Goal: Task Accomplishment & Management: Use online tool/utility

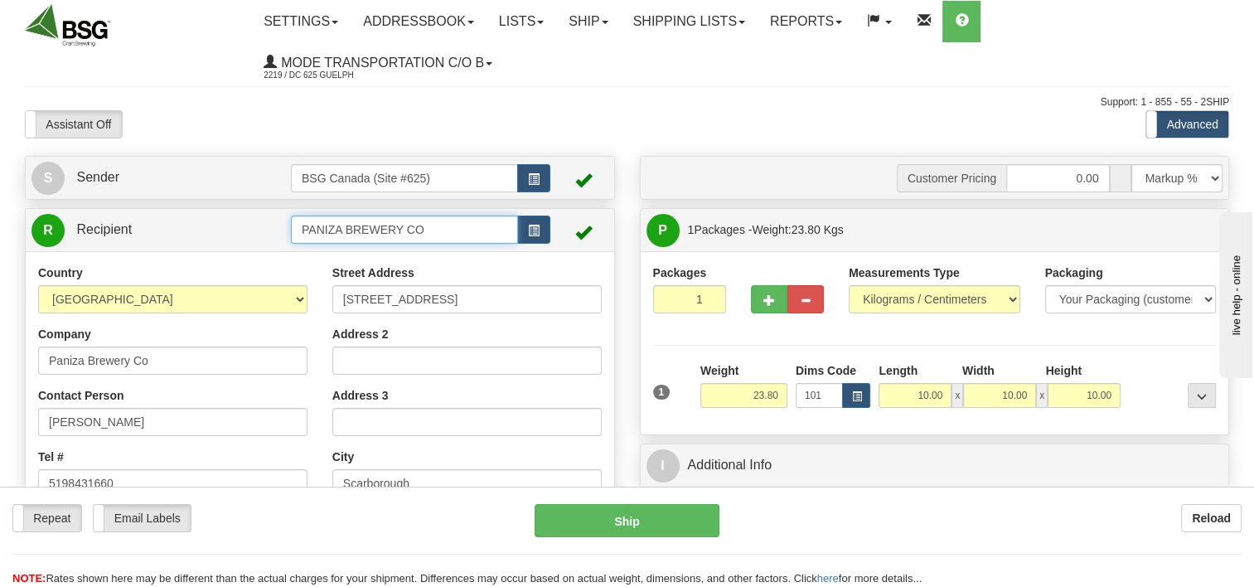
drag, startPoint x: 443, startPoint y: 237, endPoint x: 148, endPoint y: 251, distance: 295.3
click at [136, 251] on div "R Recipient PANIZA BREWERY CO" at bounding box center [320, 230] width 588 height 42
click at [448, 246] on li "DISTILLERIE DES CANTONS DE L'EST" at bounding box center [405, 257] width 227 height 22
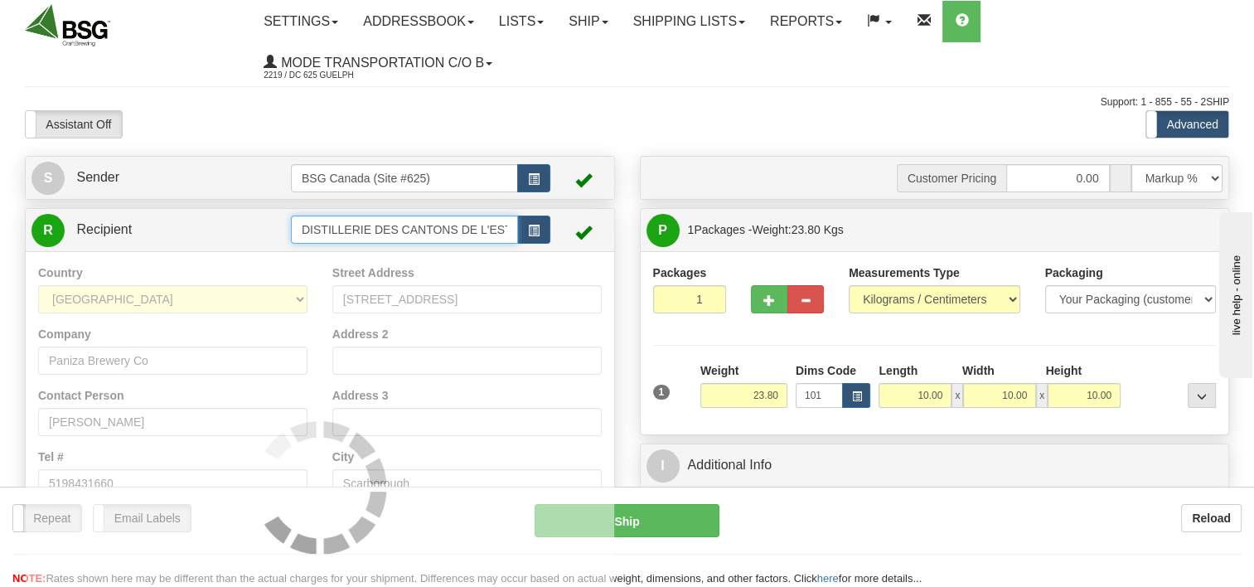
type input "DISTILLERIE DES CANTONS DE L'EST"
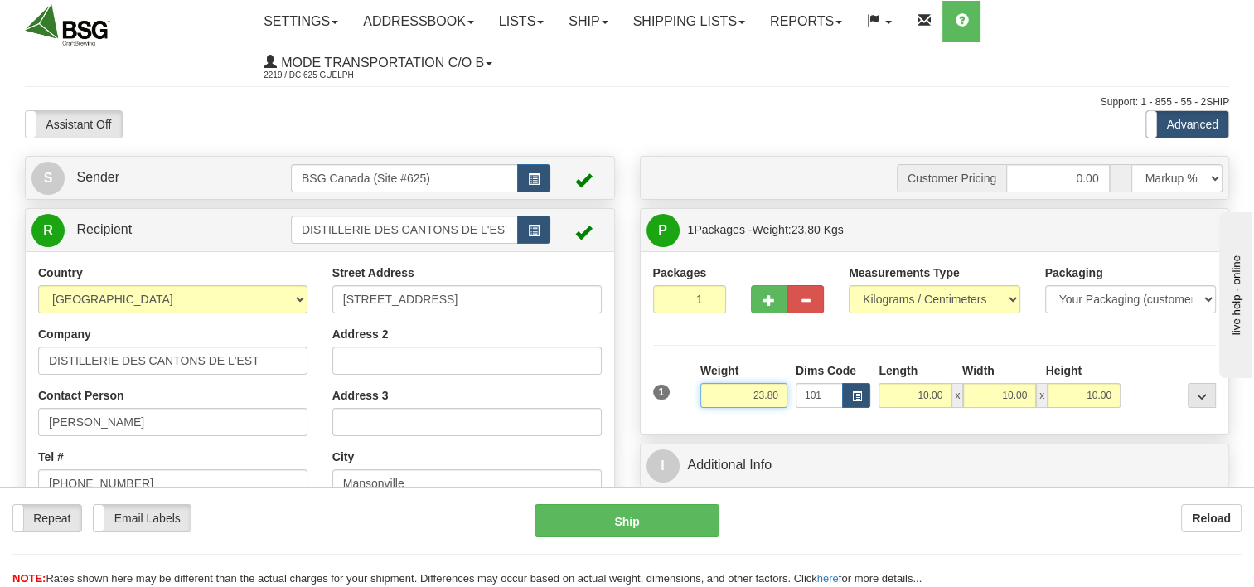
drag, startPoint x: 750, startPoint y: 391, endPoint x: 998, endPoint y: 384, distance: 247.9
click at [998, 384] on div "1 Weight 23.80 Dims Code 101" at bounding box center [935, 391] width 572 height 59
type input "10.00"
click at [741, 322] on div at bounding box center [787, 296] width 98 height 64
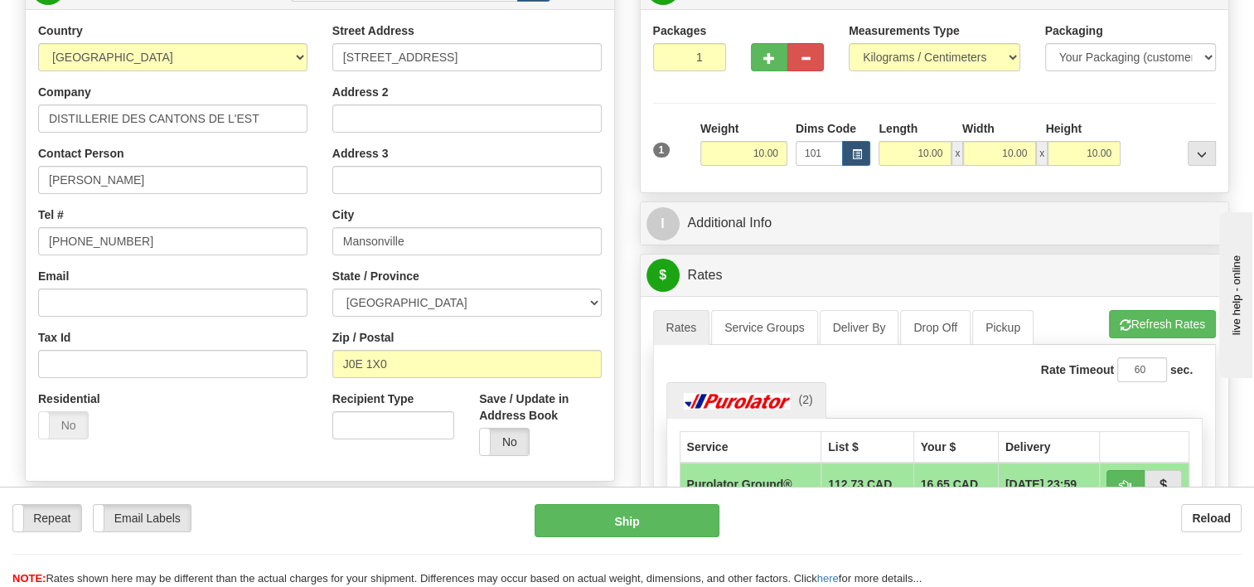
scroll to position [249, 0]
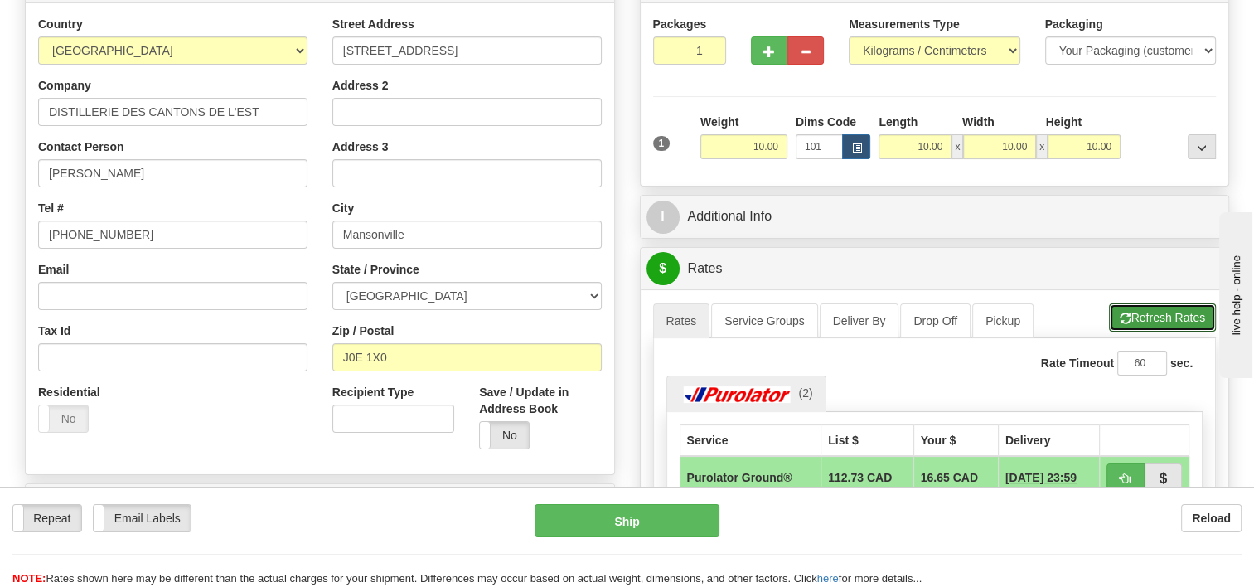
click at [1173, 303] on button "Refresh Rates" at bounding box center [1162, 317] width 107 height 28
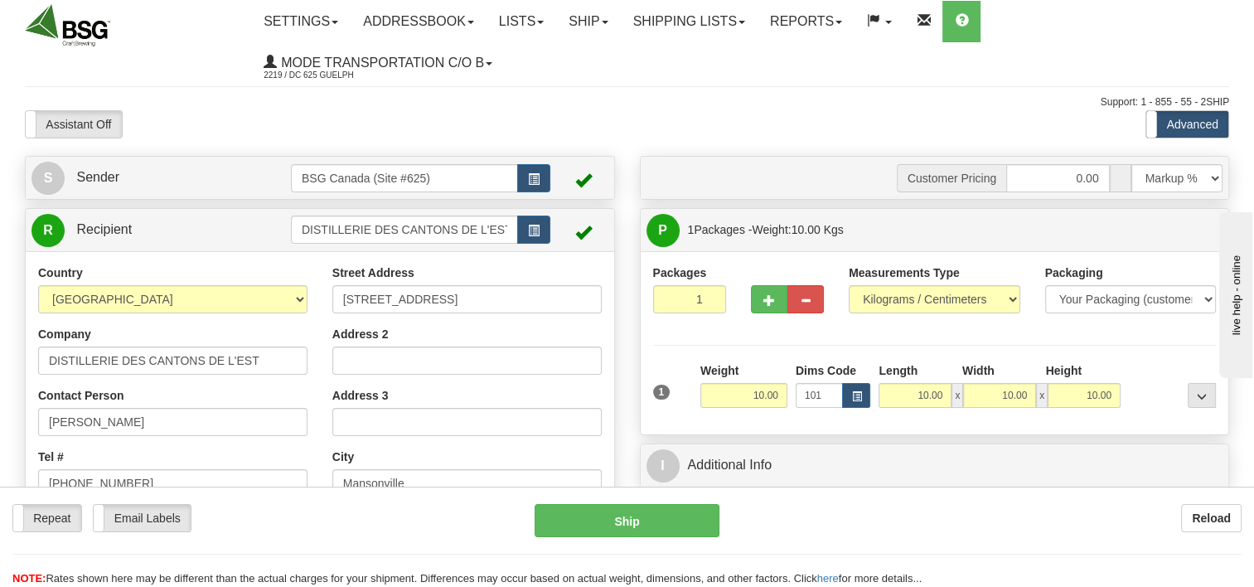
scroll to position [0, 0]
drag, startPoint x: 465, startPoint y: 183, endPoint x: 152, endPoint y: 200, distance: 313.7
click at [152, 201] on div "S Sender BSG Canada (Site #625)" at bounding box center [319, 496] width 615 height 680
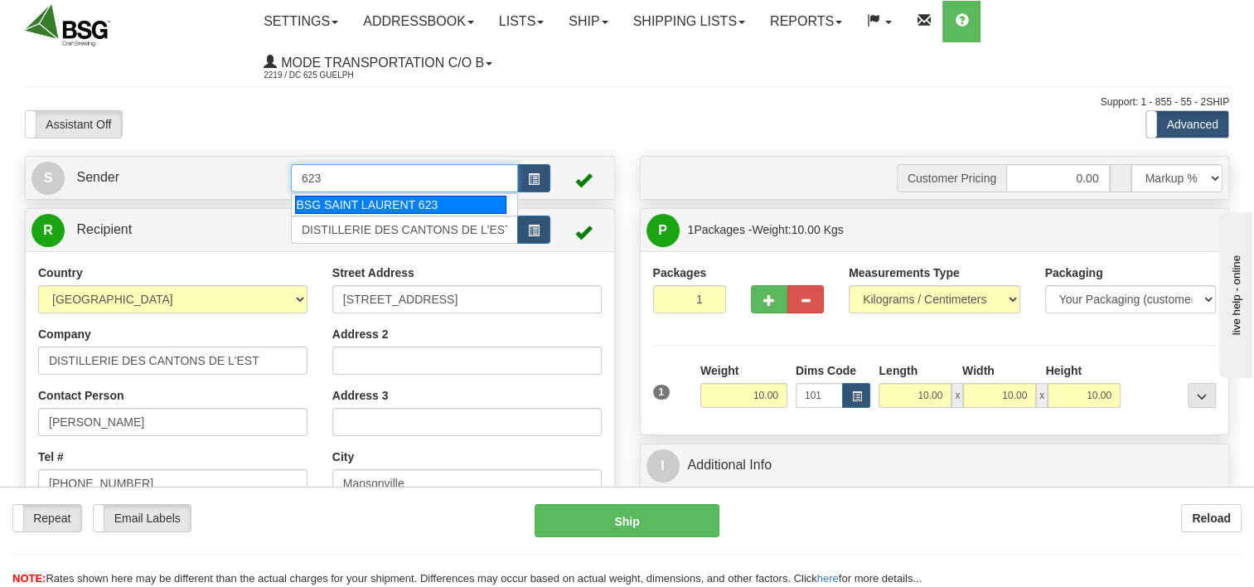
click at [351, 207] on div "BSG SAINT LAURENT 623" at bounding box center [400, 205] width 211 height 18
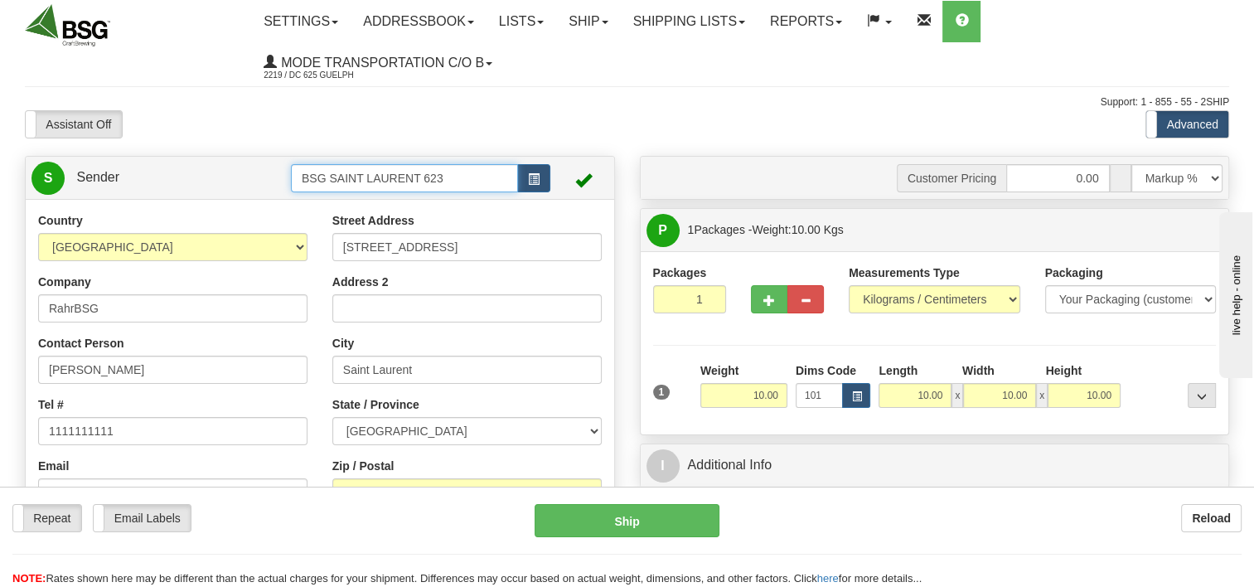
type input "BSG SAINT LAURENT 623"
drag, startPoint x: 766, startPoint y: 388, endPoint x: 972, endPoint y: 373, distance: 206.9
click at [959, 371] on div "1 Weight 10.00 Dims Code 101" at bounding box center [935, 391] width 572 height 59
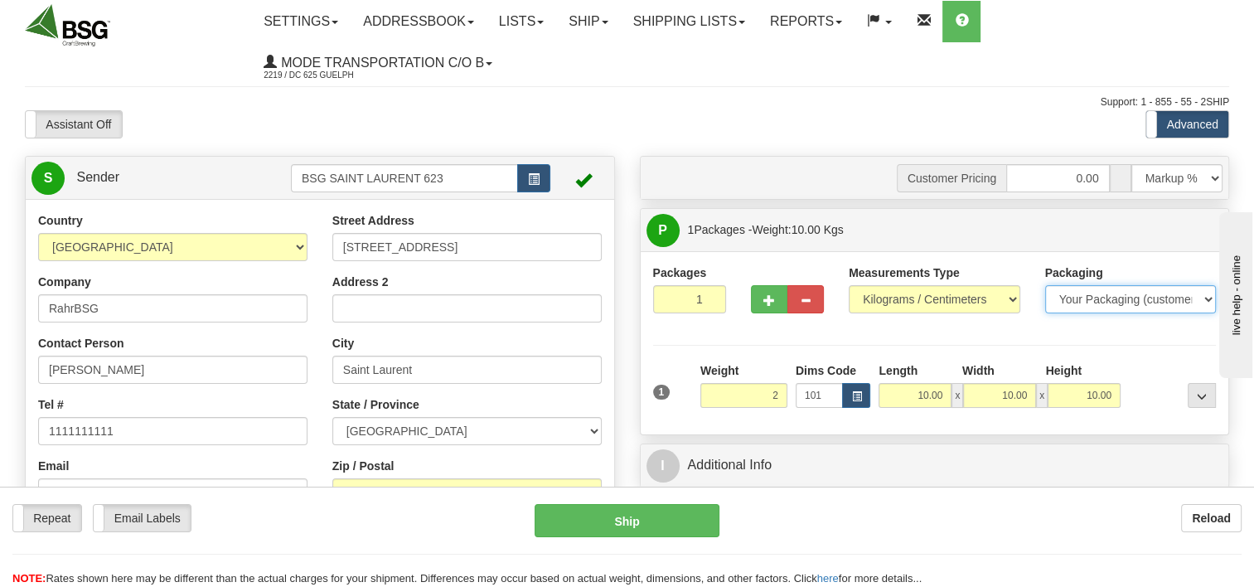
type input "2.00"
click at [1108, 304] on select "Your Packaging (customer supplied) Envelope (carrier supplied) Pack (carrier su…" at bounding box center [1131, 299] width 172 height 28
click at [882, 315] on div "Measurements Type Pounds / Inches Kilograms / Centimeters" at bounding box center [934, 294] width 196 height 61
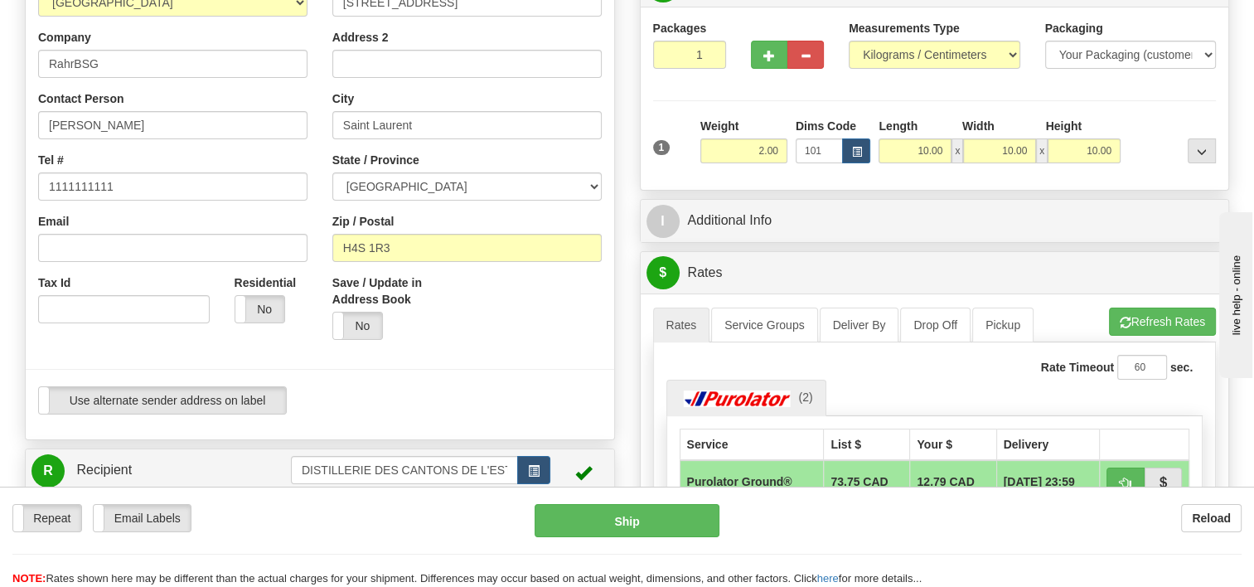
scroll to position [249, 0]
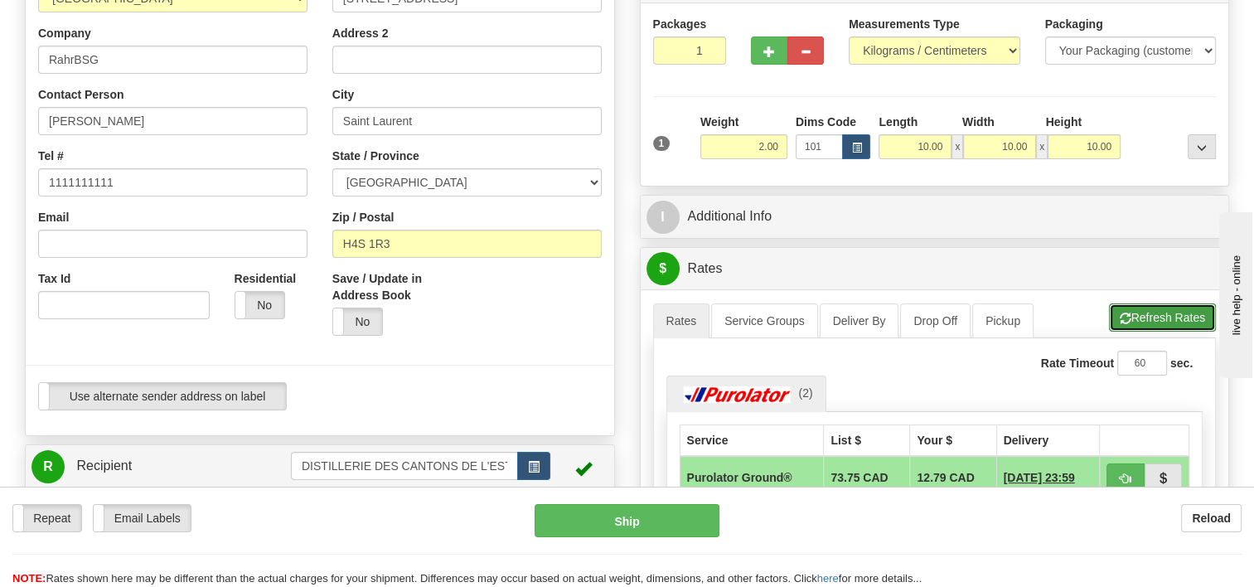
click at [1150, 317] on button "Refresh Rates" at bounding box center [1162, 317] width 107 height 28
